Goal: Transaction & Acquisition: Purchase product/service

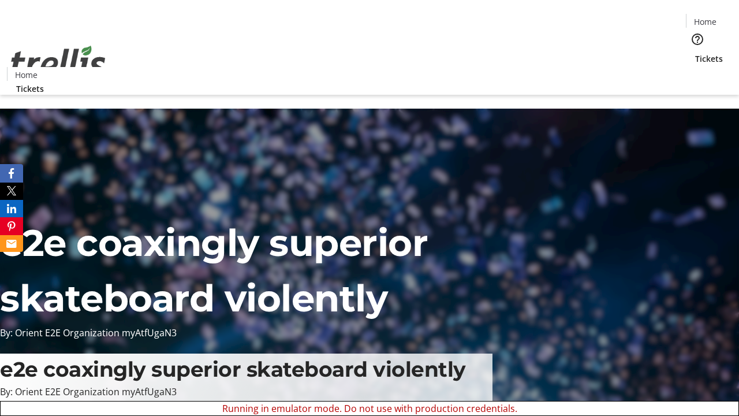
click at [706, 17] on span "Sign Up" at bounding box center [710, 16] width 33 height 14
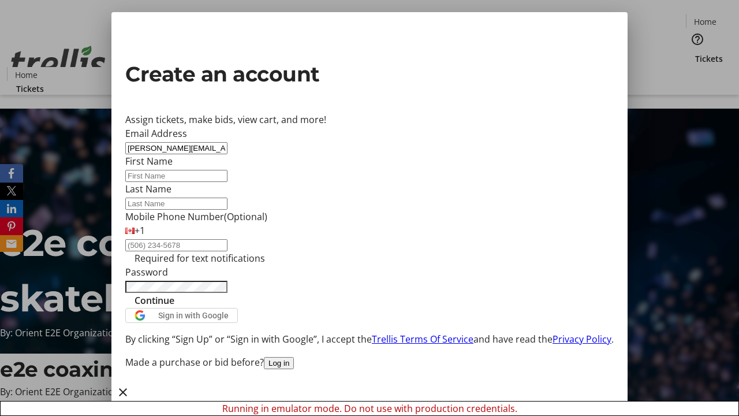
type input "[PERSON_NAME][EMAIL_ADDRESS][DOMAIN_NAME]"
type input "[PERSON_NAME]"
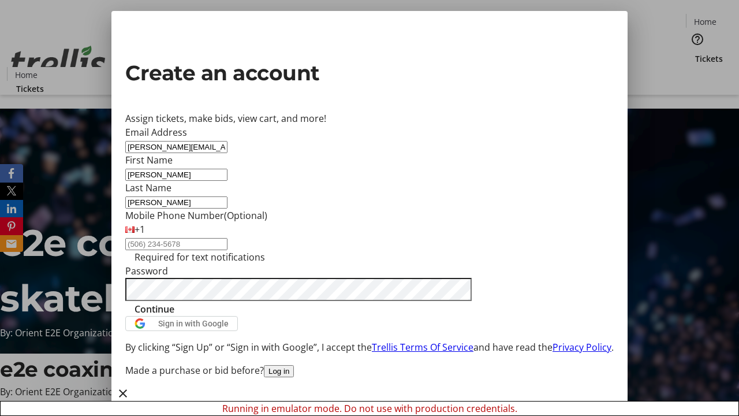
click at [174, 316] on span "Continue" at bounding box center [154, 309] width 40 height 14
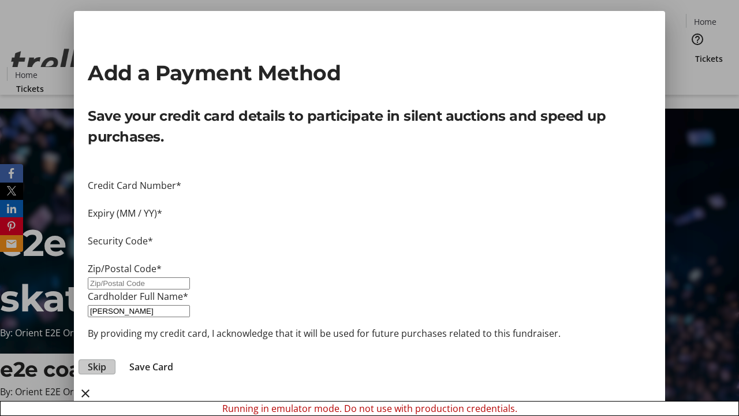
click at [106, 360] on span "Skip" at bounding box center [97, 367] width 18 height 14
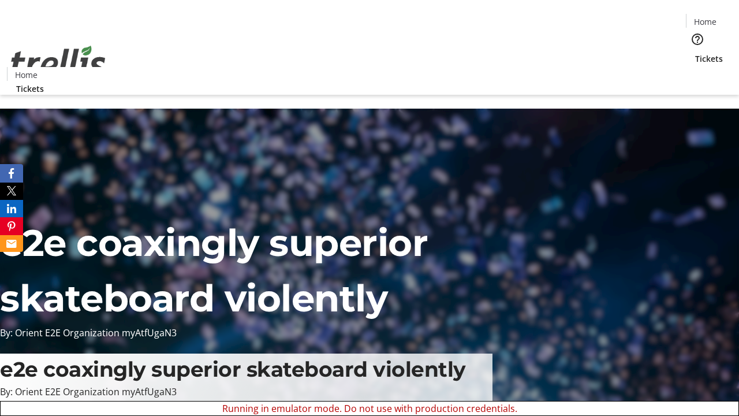
click at [695, 53] on span "Tickets" at bounding box center [709, 59] width 28 height 12
